Goal: Task Accomplishment & Management: Manage account settings

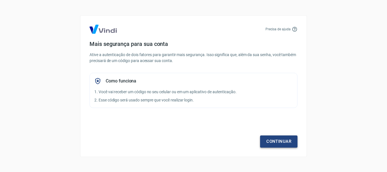
click at [274, 141] on link "Continuar" at bounding box center [278, 141] width 37 height 12
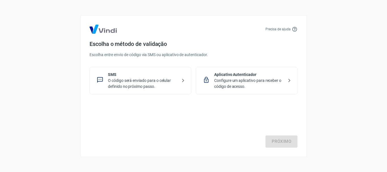
click at [160, 80] on p "O código será enviado para o celular definido no próximo passo." at bounding box center [142, 84] width 69 height 12
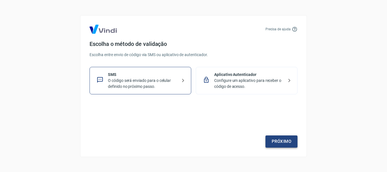
click at [283, 140] on link "Próximo" at bounding box center [282, 141] width 32 height 12
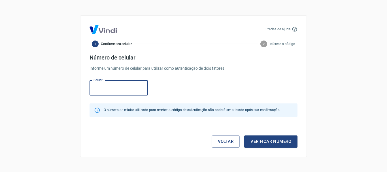
click at [118, 86] on input "Celular" at bounding box center [119, 87] width 58 height 15
type input "[PHONE_NUMBER]"
click at [281, 141] on button "Verificar número" at bounding box center [270, 141] width 53 height 12
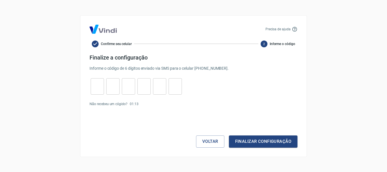
click at [101, 88] on input "tel" at bounding box center [97, 86] width 13 height 12
type input "9"
type input "2"
type input "4"
type input "2"
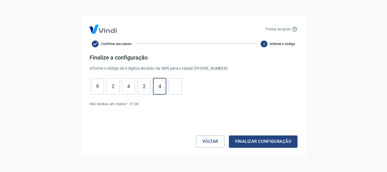
type input "4"
type input "3"
click at [264, 141] on button "Finalizar configuração" at bounding box center [263, 141] width 69 height 12
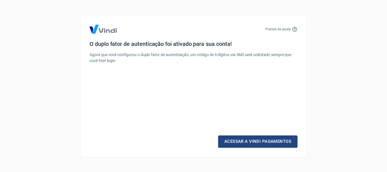
click at [264, 141] on link "Acessar a Vindi Pagamentos" at bounding box center [257, 141] width 79 height 12
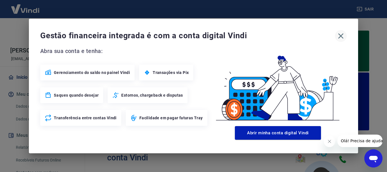
click at [341, 35] on icon "button" at bounding box center [340, 35] width 5 height 5
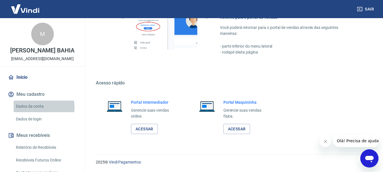
click at [39, 112] on link "Dados da conta" at bounding box center [46, 107] width 64 height 12
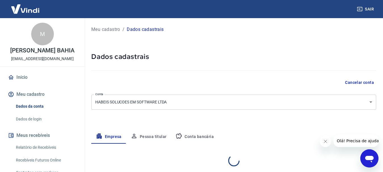
select select "MG"
select select "business"
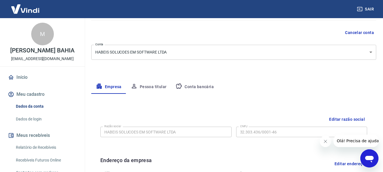
scroll to position [57, 0]
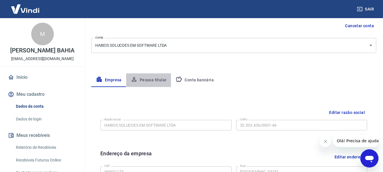
click at [156, 80] on button "Pessoa titular" at bounding box center [148, 80] width 45 height 14
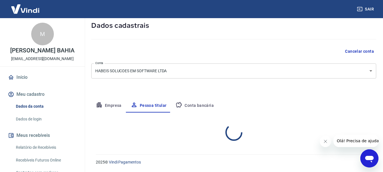
scroll to position [55, 0]
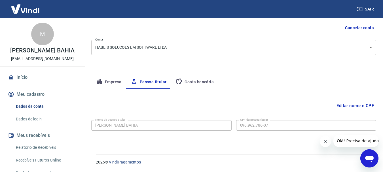
click at [188, 83] on button "Conta bancária" at bounding box center [194, 82] width 47 height 14
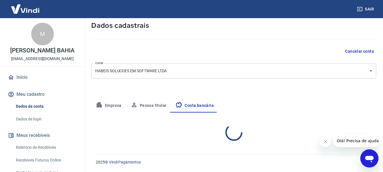
select select "1"
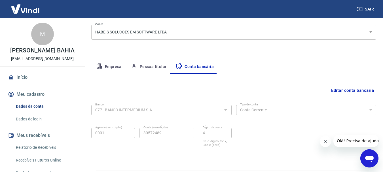
scroll to position [83, 0]
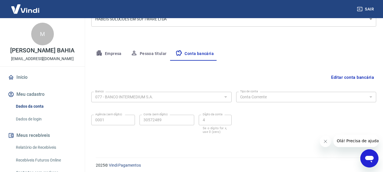
click at [38, 125] on link "Dados de login" at bounding box center [46, 119] width 64 height 12
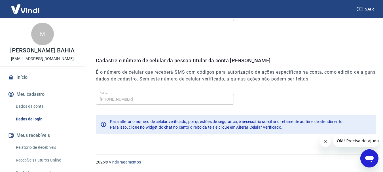
click at [29, 83] on link "Início" at bounding box center [42, 77] width 71 height 12
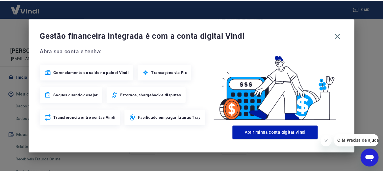
scroll to position [375, 0]
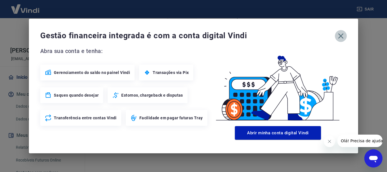
click at [342, 37] on icon "button" at bounding box center [340, 35] width 5 height 5
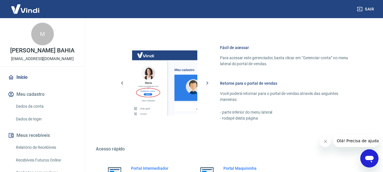
scroll to position [318, 0]
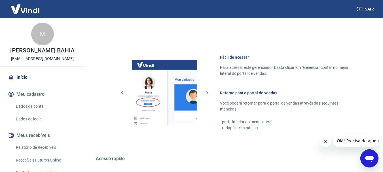
click at [190, 94] on img at bounding box center [164, 92] width 65 height 65
click at [207, 94] on icon "button" at bounding box center [207, 92] width 2 height 3
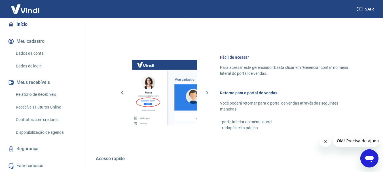
scroll to position [59, 0]
click at [32, 147] on link "Segurança" at bounding box center [42, 149] width 71 height 12
